Goal: Task Accomplishment & Management: Use online tool/utility

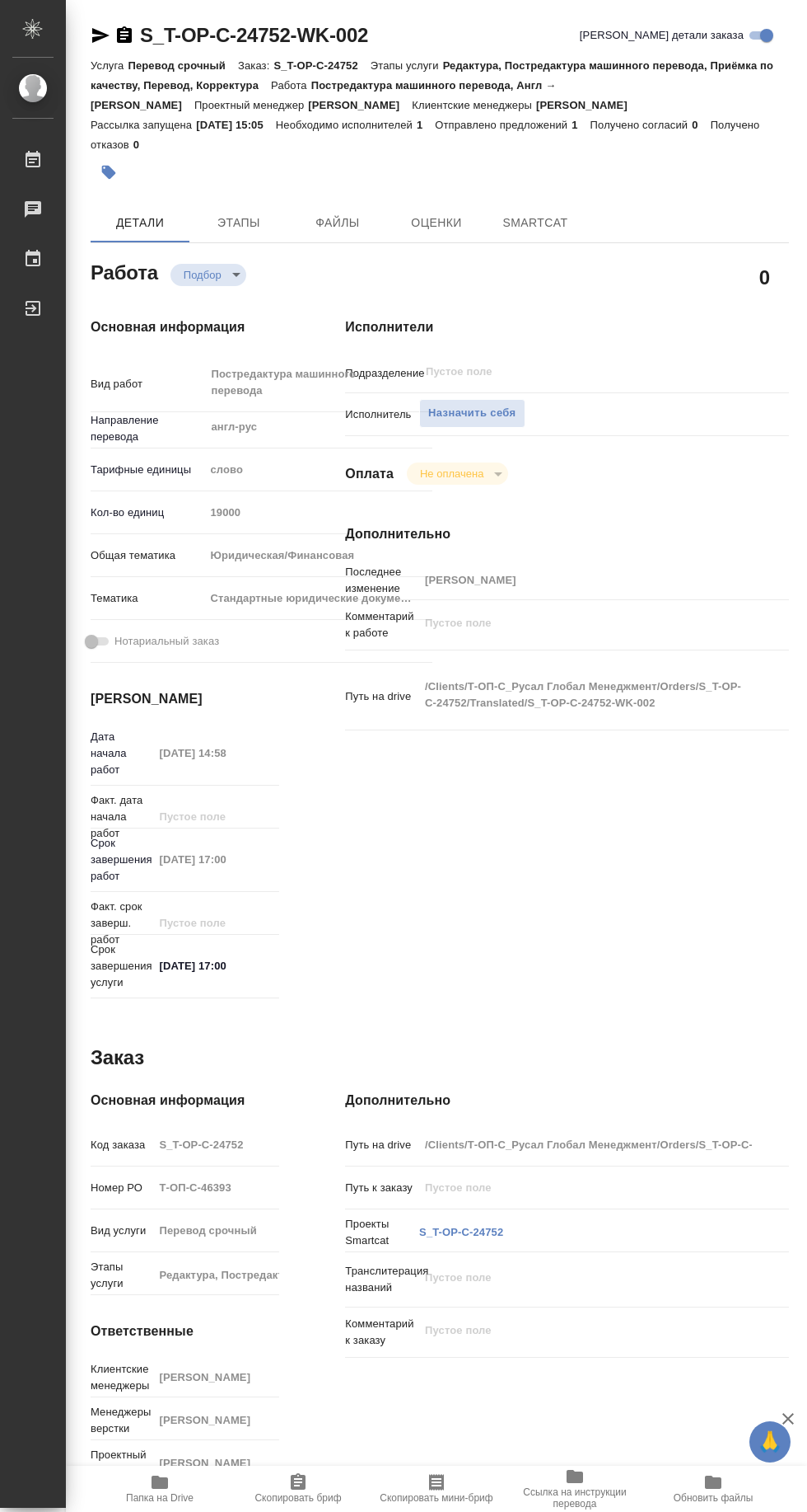
type textarea "x"
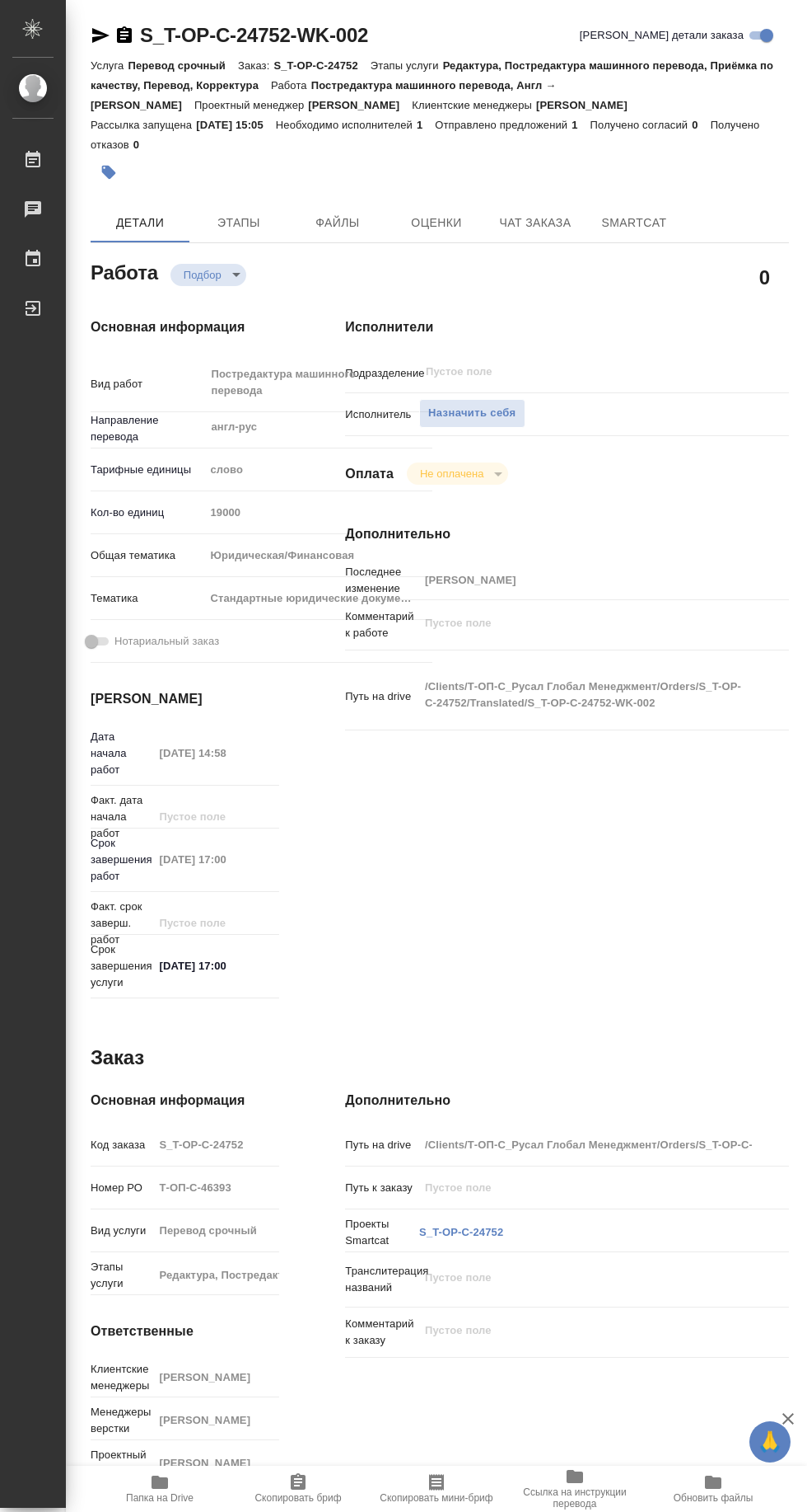
type textarea "x"
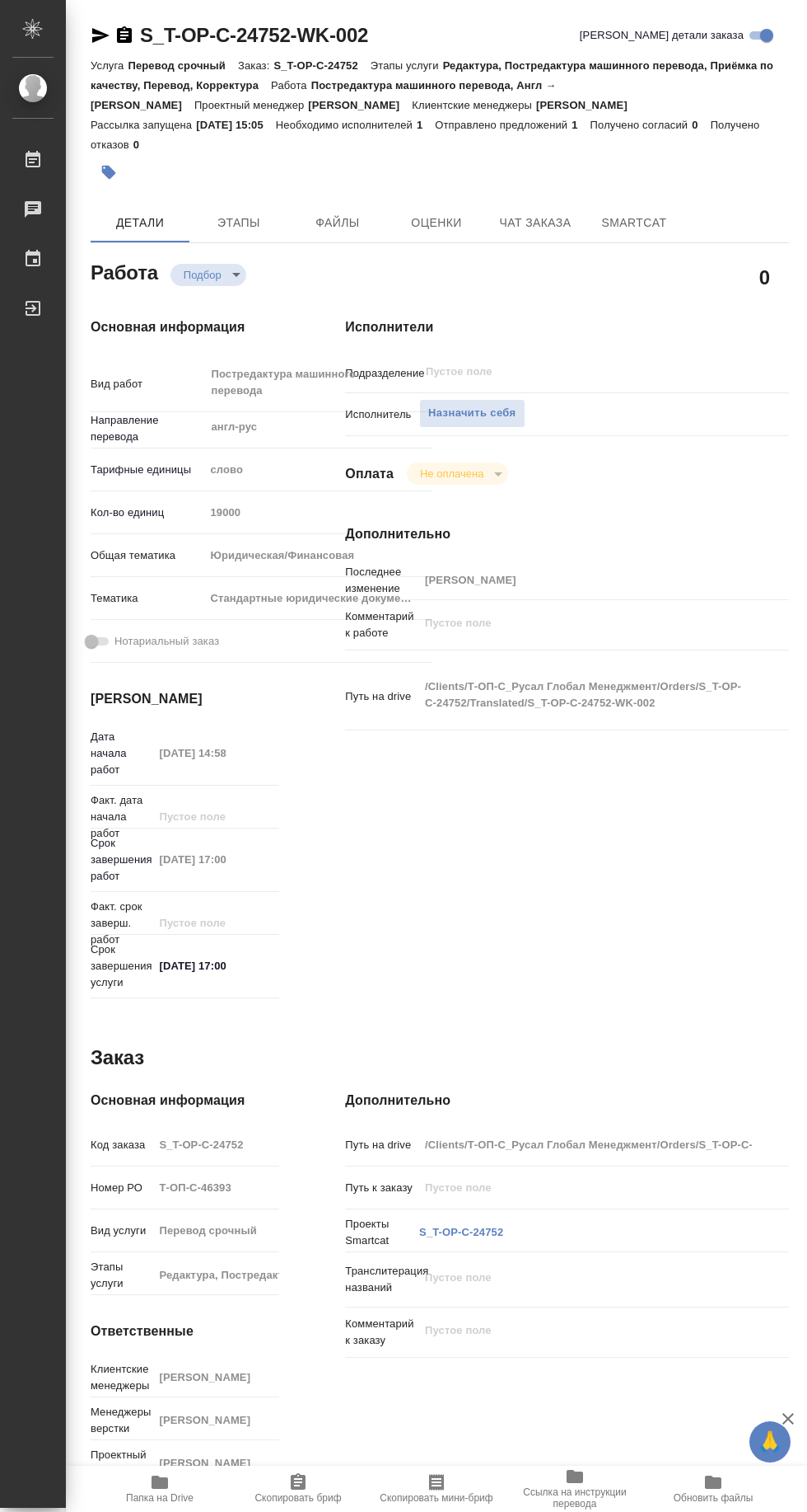
type textarea "x"
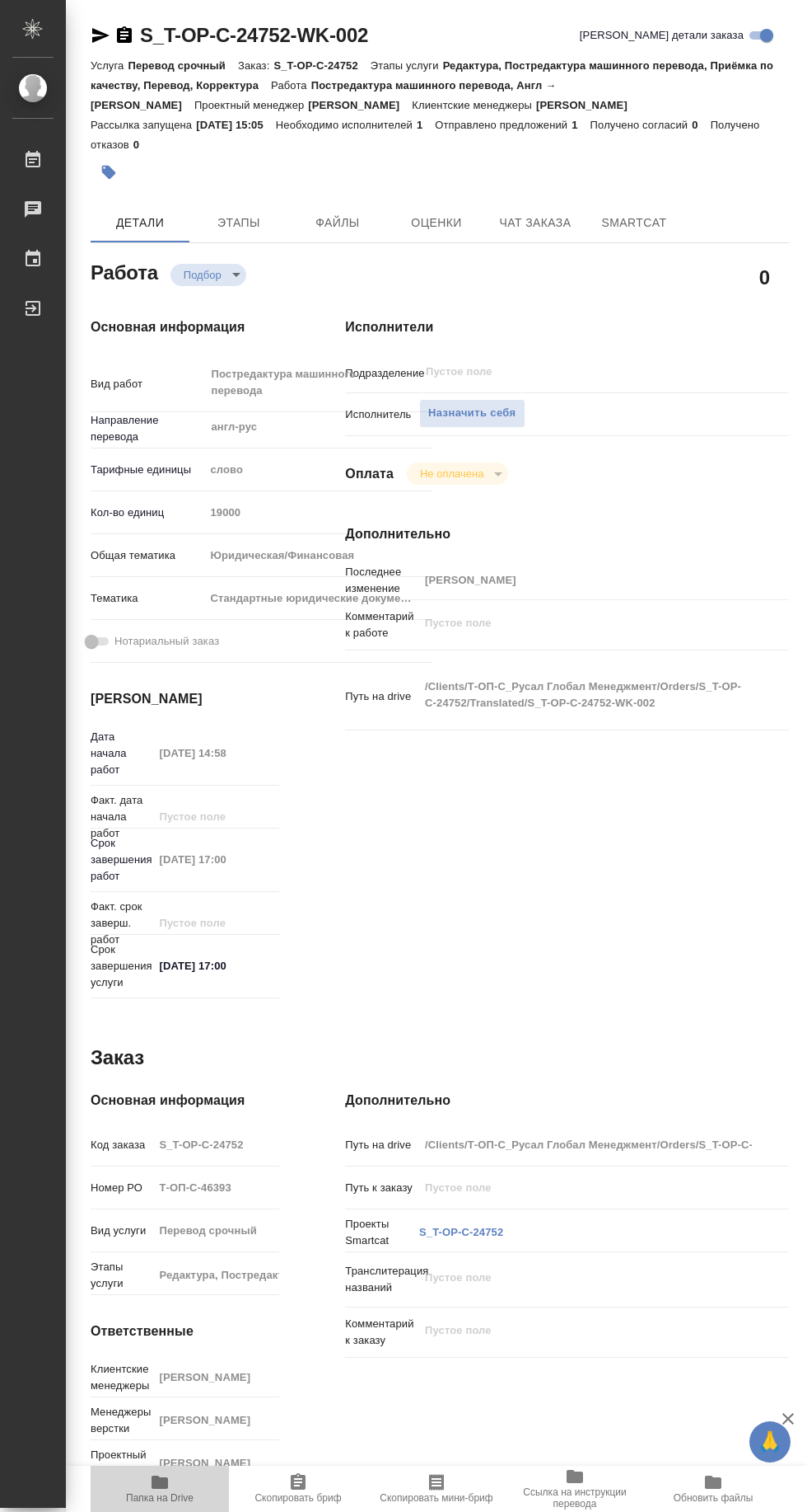
click at [170, 1466] on button "Папка на Drive" at bounding box center [160, 1488] width 139 height 46
